Goal: Information Seeking & Learning: Learn about a topic

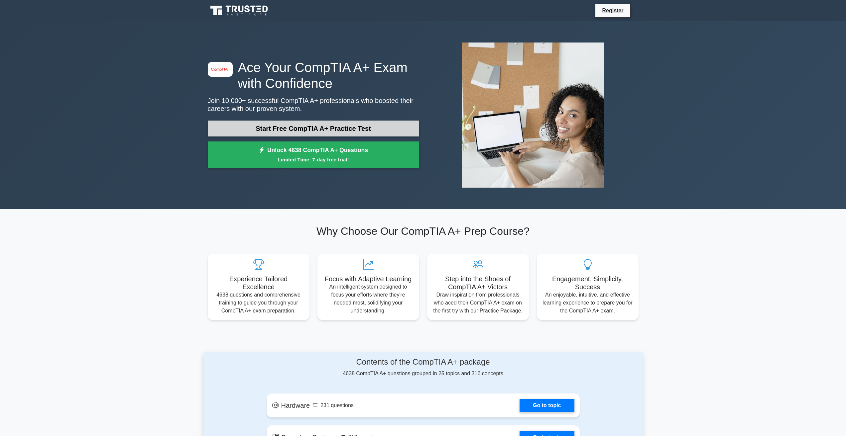
click at [280, 132] on link "Start Free CompTIA A+ Practice Test" at bounding box center [313, 129] width 211 height 16
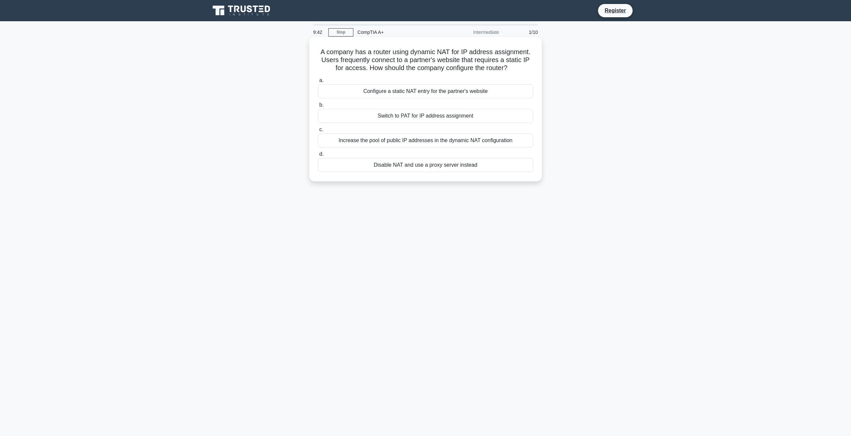
click at [400, 91] on div "Configure a static NAT entry for the partner's website" at bounding box center [425, 91] width 215 height 14
click at [318, 83] on input "a. Configure a static NAT entry for the partner's website" at bounding box center [318, 80] width 0 height 4
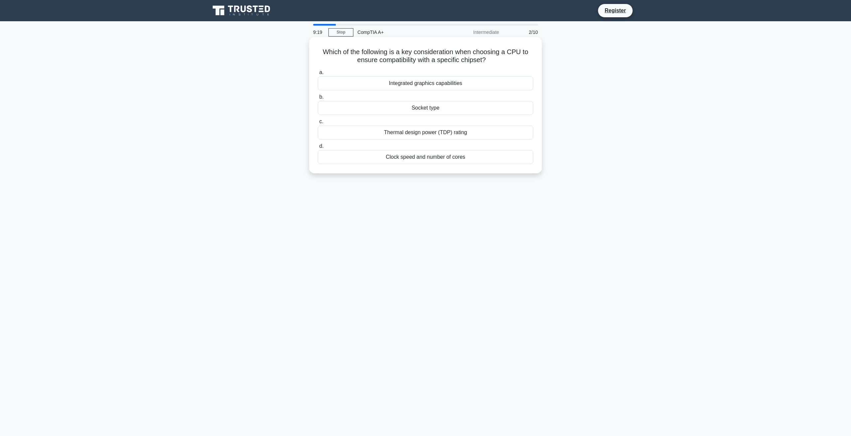
click at [428, 107] on div "Socket type" at bounding box center [425, 108] width 215 height 14
click at [318, 99] on input "b. Socket type" at bounding box center [318, 97] width 0 height 4
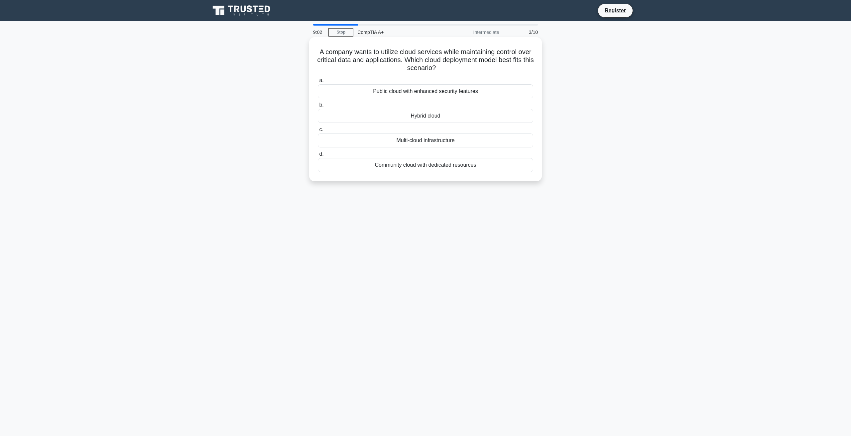
click at [426, 115] on div "Hybrid cloud" at bounding box center [425, 116] width 215 height 14
click at [318, 107] on input "b. Hybrid cloud" at bounding box center [318, 105] width 0 height 4
click at [418, 92] on div "Return to the BIOS and enable USB boot option" at bounding box center [425, 91] width 215 height 14
click at [318, 83] on input "a. Return to the BIOS and enable USB boot option" at bounding box center [318, 80] width 0 height 4
click at [432, 90] on div "ICMP" at bounding box center [425, 83] width 215 height 14
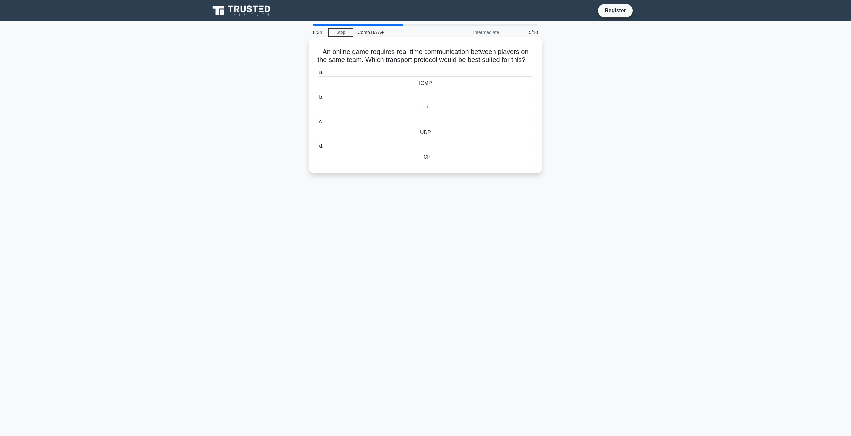
click at [318, 75] on input "a. ICMP" at bounding box center [318, 72] width 0 height 4
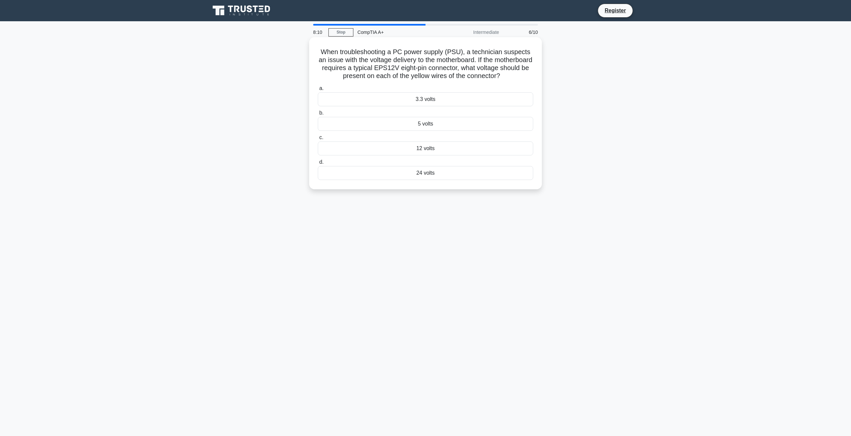
click at [443, 106] on div "3.3 volts" at bounding box center [425, 99] width 215 height 14
click at [318, 91] on input "a. 3.3 volts" at bounding box center [318, 88] width 0 height 4
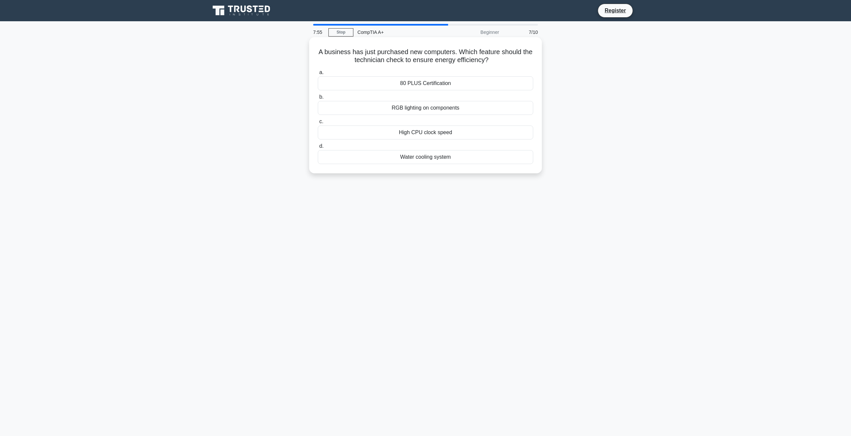
click at [424, 84] on div "80 PLUS Certification" at bounding box center [425, 83] width 215 height 14
click at [318, 75] on input "a. 80 PLUS Certification" at bounding box center [318, 72] width 0 height 4
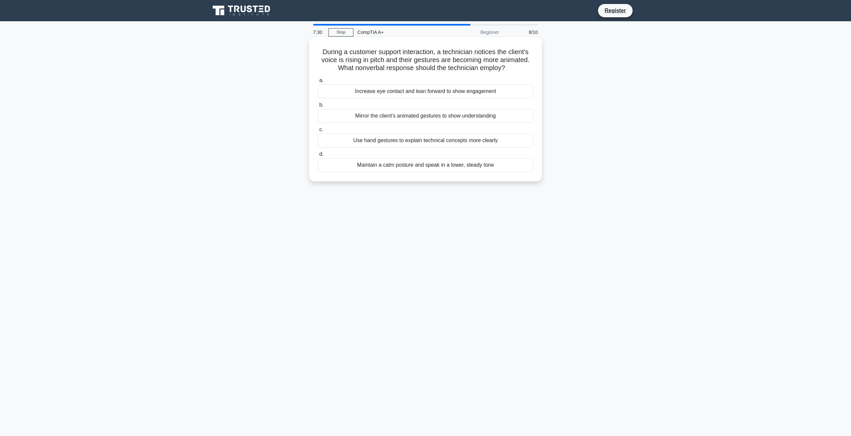
click at [405, 168] on div "Maintain a calm posture and speak in a lower, steady tone" at bounding box center [425, 165] width 215 height 14
click at [318, 157] on input "d. Maintain a calm posture and speak in a lower, steady tone" at bounding box center [318, 154] width 0 height 4
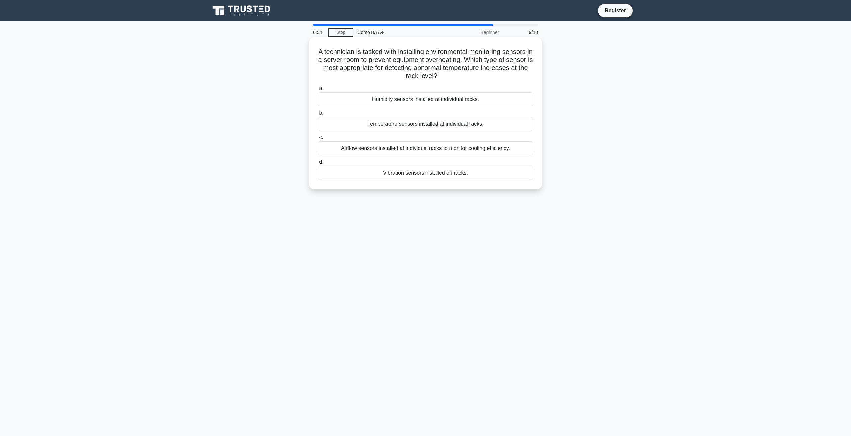
click at [411, 124] on div "Temperature sensors installed at individual racks." at bounding box center [425, 124] width 215 height 14
click at [318, 115] on input "b. Temperature sensors installed at individual racks." at bounding box center [318, 113] width 0 height 4
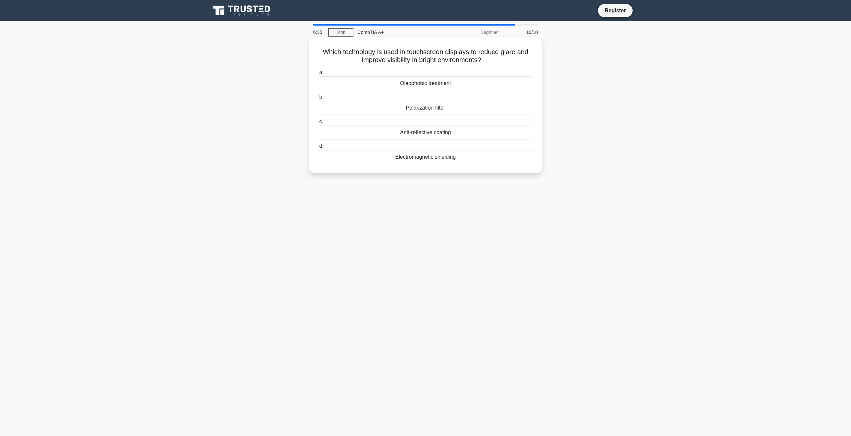
click at [433, 133] on div "Anti-reflective coating" at bounding box center [425, 133] width 215 height 14
click at [318, 124] on input "c. Anti-reflective coating" at bounding box center [318, 122] width 0 height 4
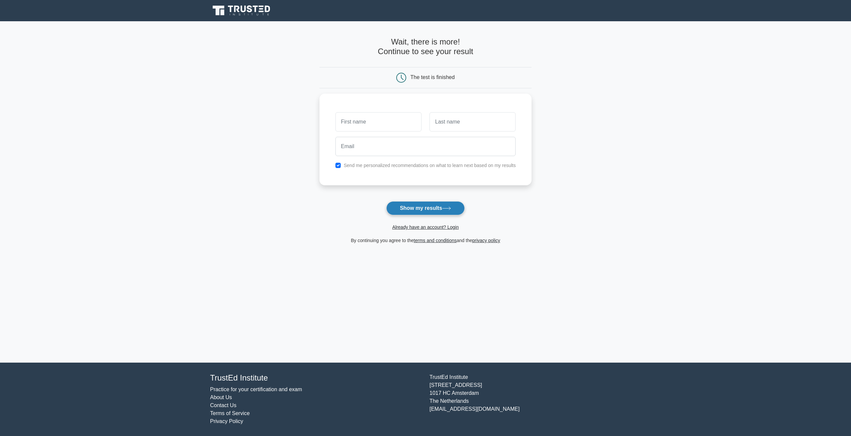
click at [432, 210] on button "Show my results" at bounding box center [425, 208] width 78 height 14
